Goal: Information Seeking & Learning: Learn about a topic

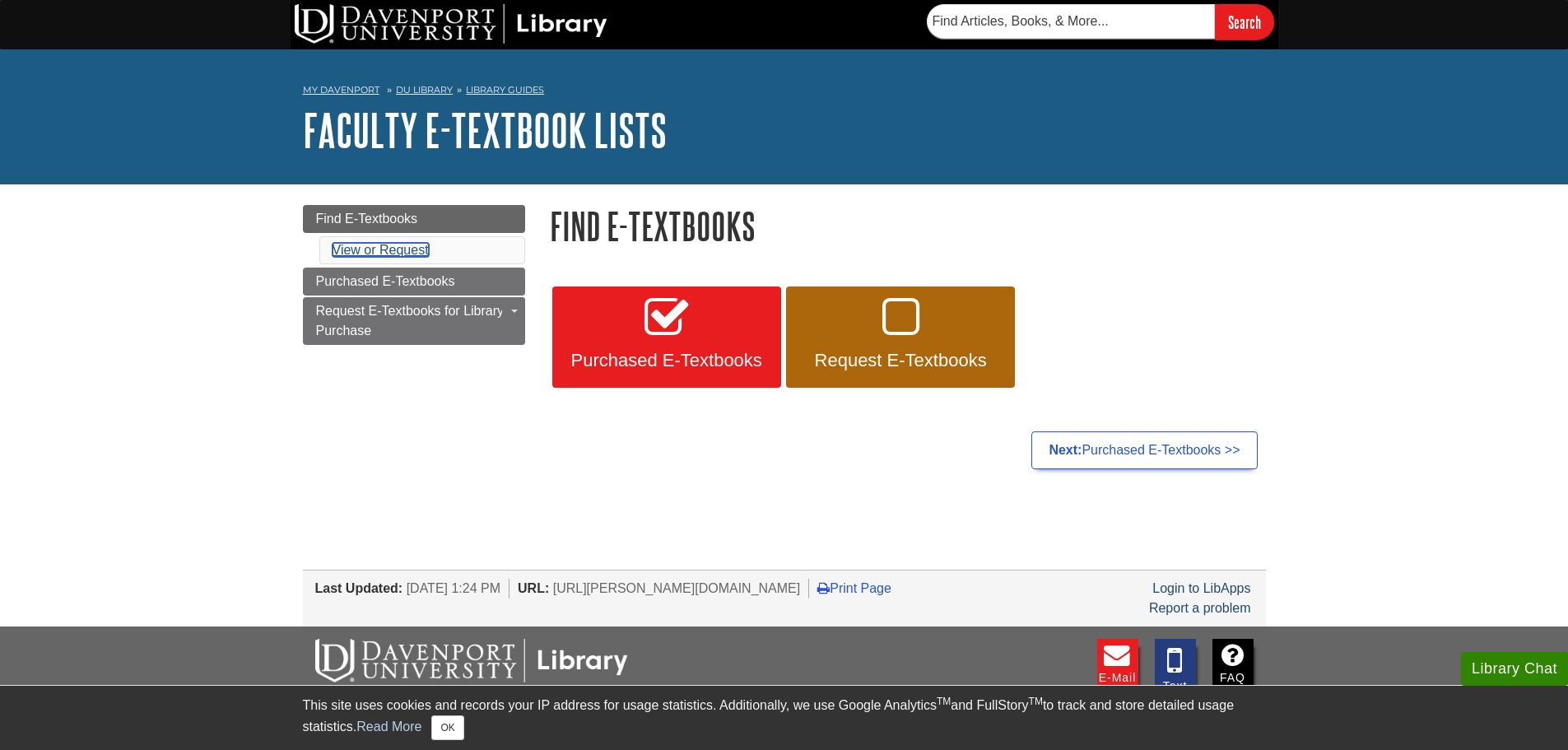
click at [402, 246] on link "View or Request" at bounding box center [381, 250] width 96 height 14
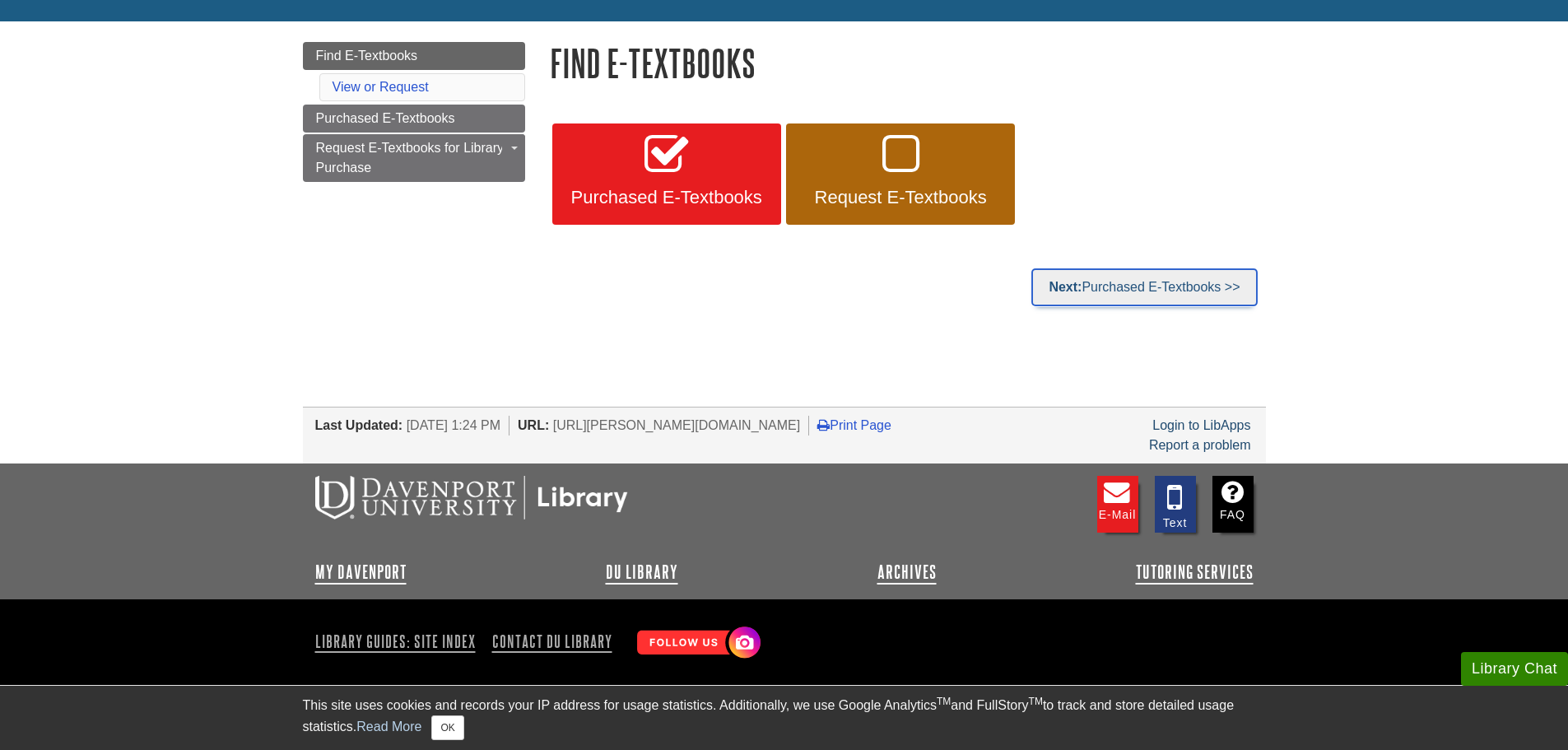
click at [1153, 287] on link "Next: Purchased E-Textbooks >>" at bounding box center [1144, 287] width 226 height 38
click at [408, 51] on span "Find E-Textbooks" at bounding box center [366, 56] width 102 height 14
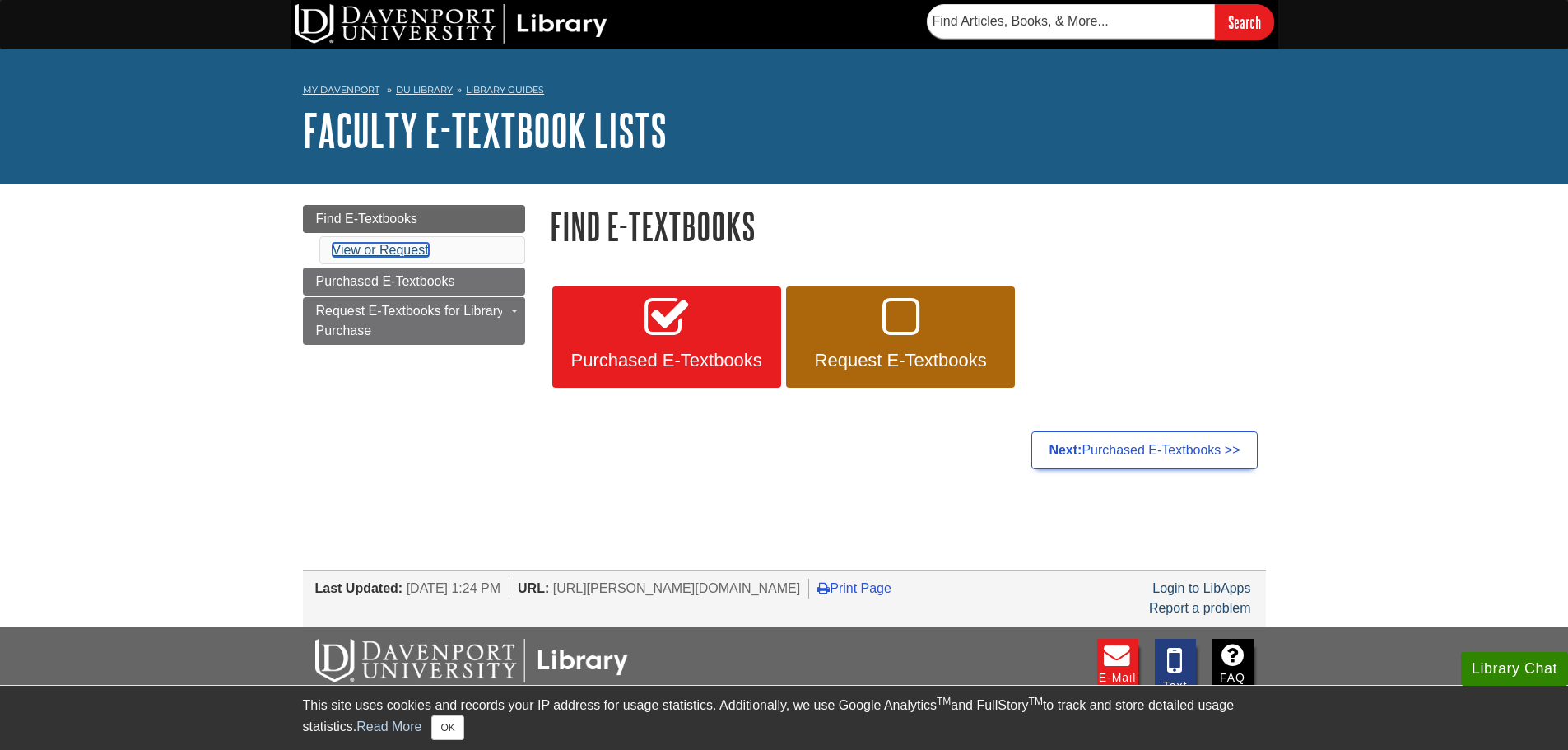
click at [400, 245] on link "View or Request" at bounding box center [381, 250] width 96 height 14
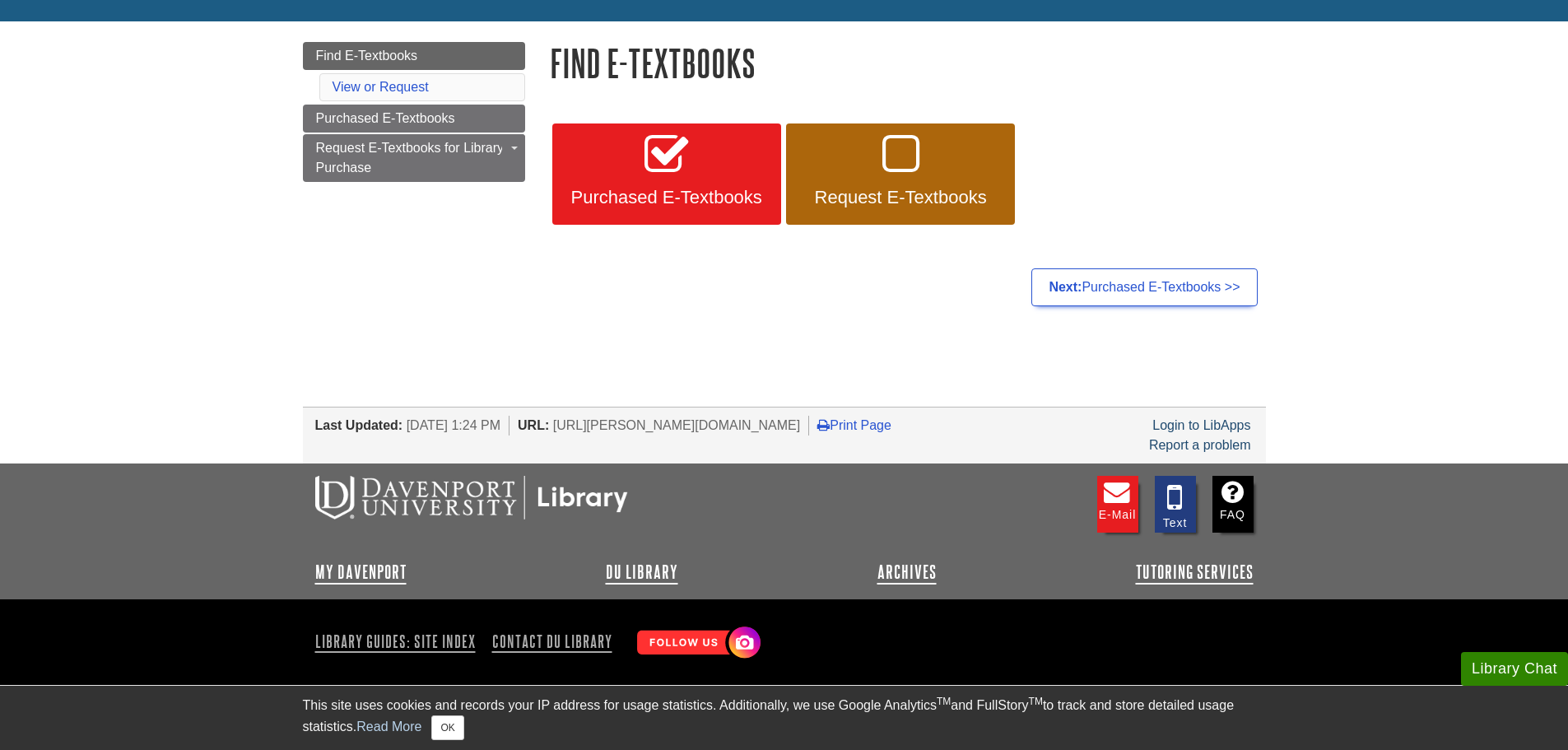
click at [706, 309] on div "Find E-Textbooks Purchased E-Textbooks Request E-Textbooks Next: Purchased E-Te…" at bounding box center [907, 178] width 741 height 273
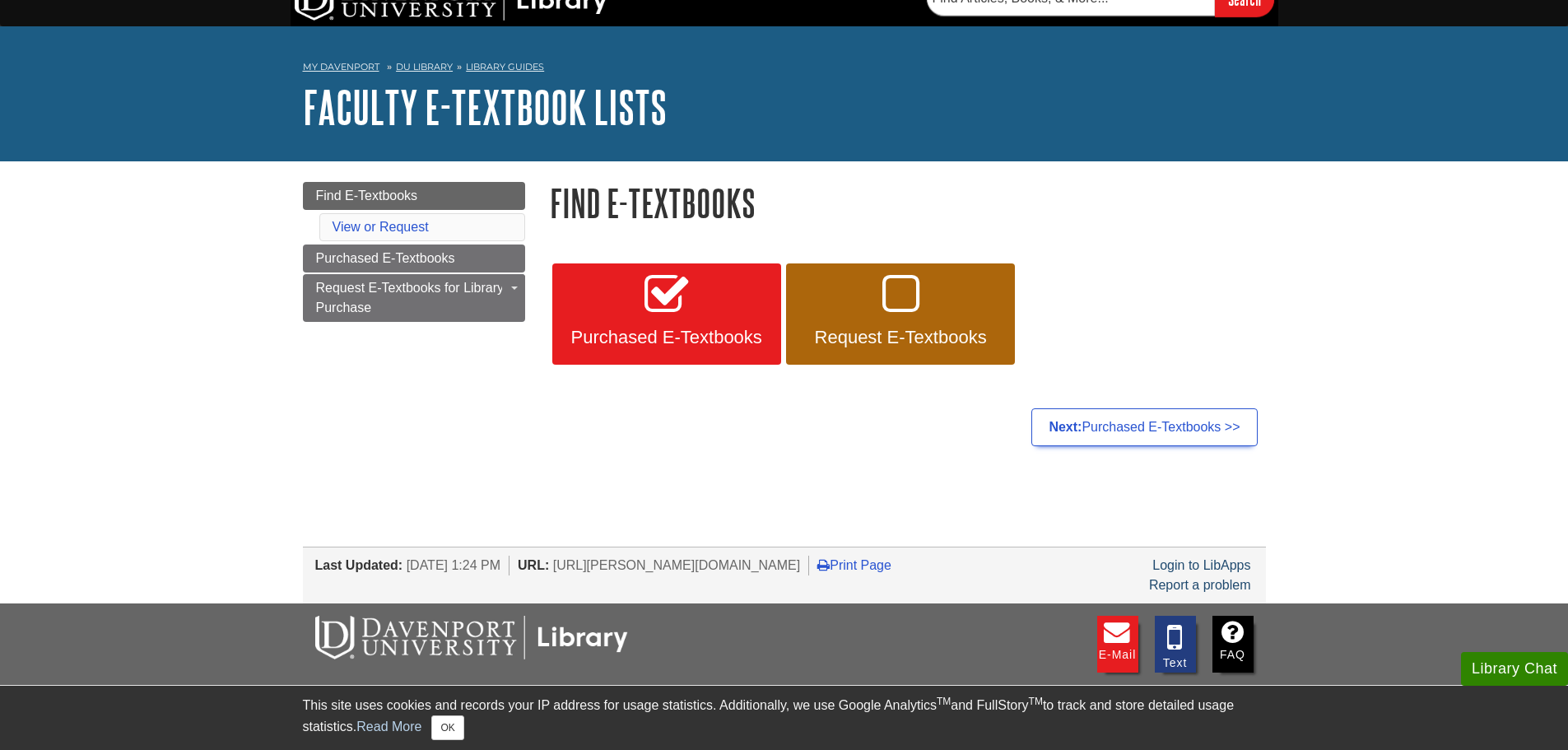
scroll to position [0, 0]
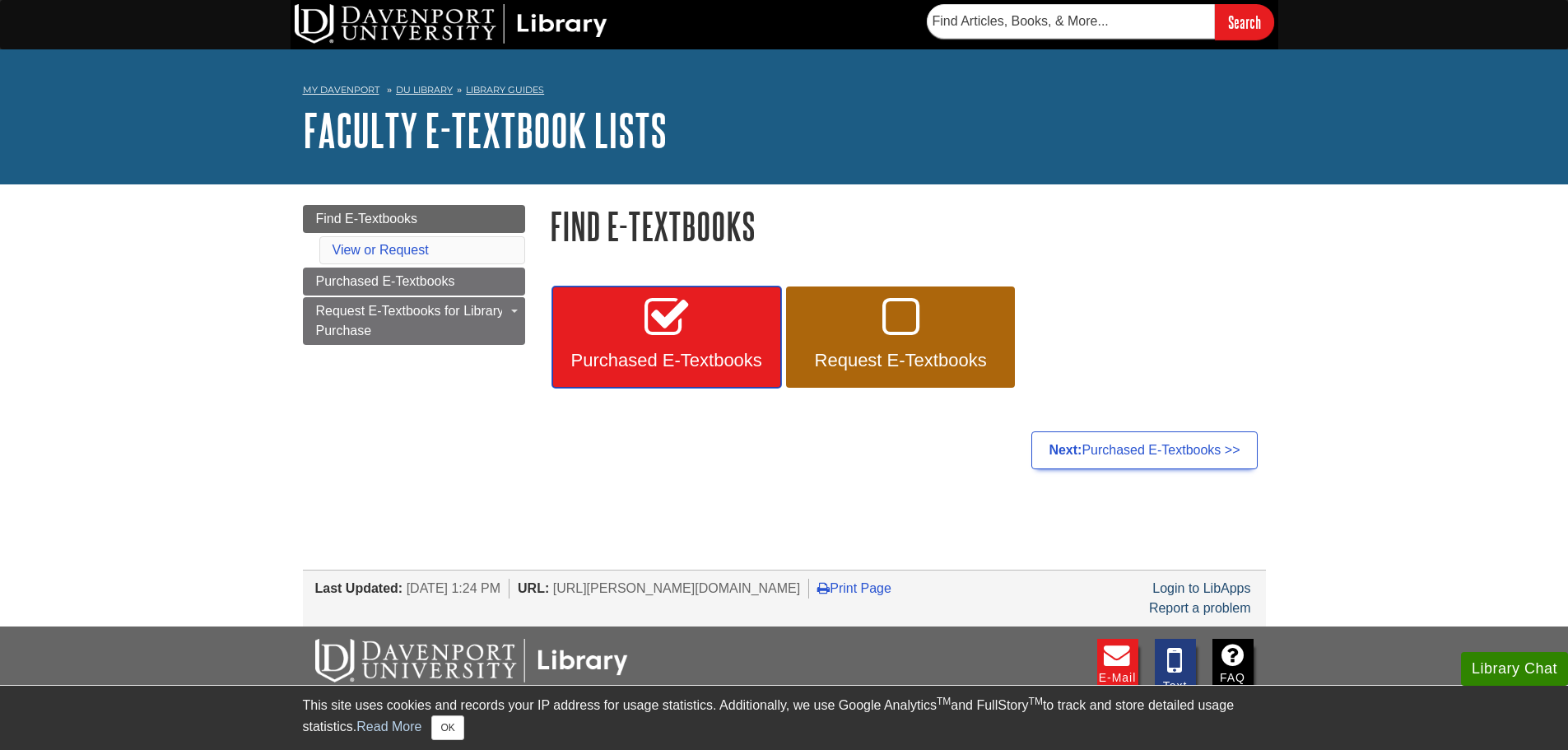
click at [687, 338] on icon at bounding box center [666, 318] width 44 height 48
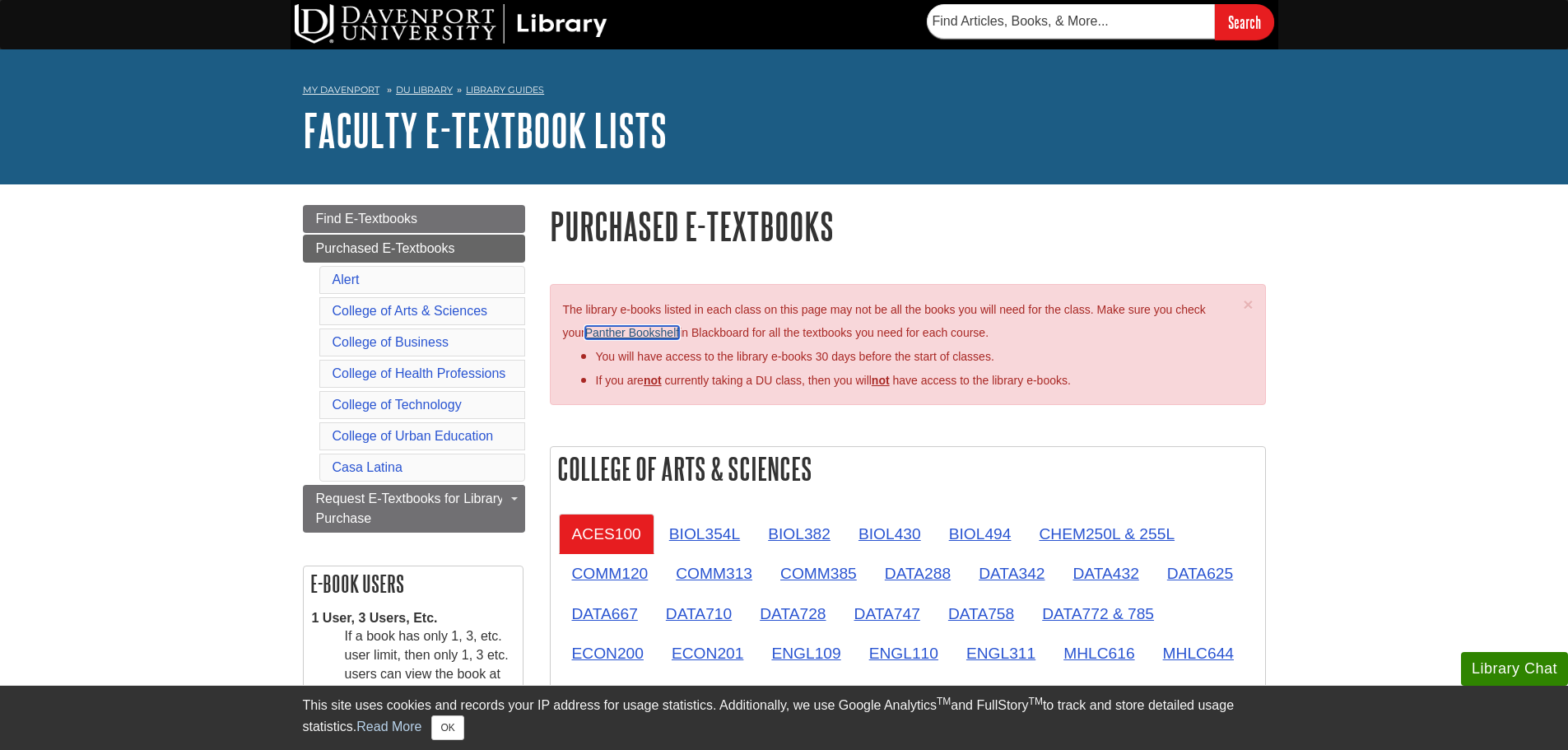
click at [657, 332] on link "Panther Bookshelf" at bounding box center [632, 332] width 94 height 13
